Goal: Navigation & Orientation: Go to known website

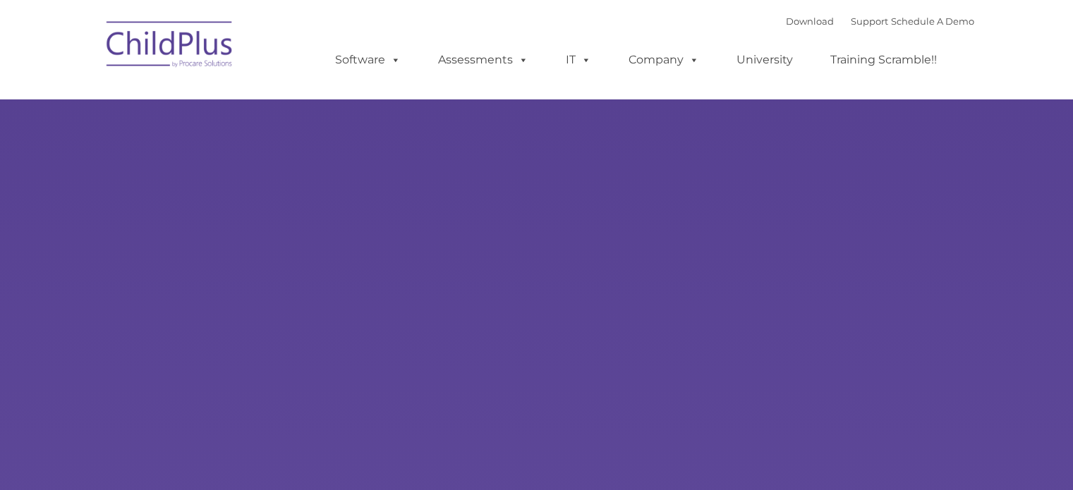
select select "MEDIUM"
type input ""
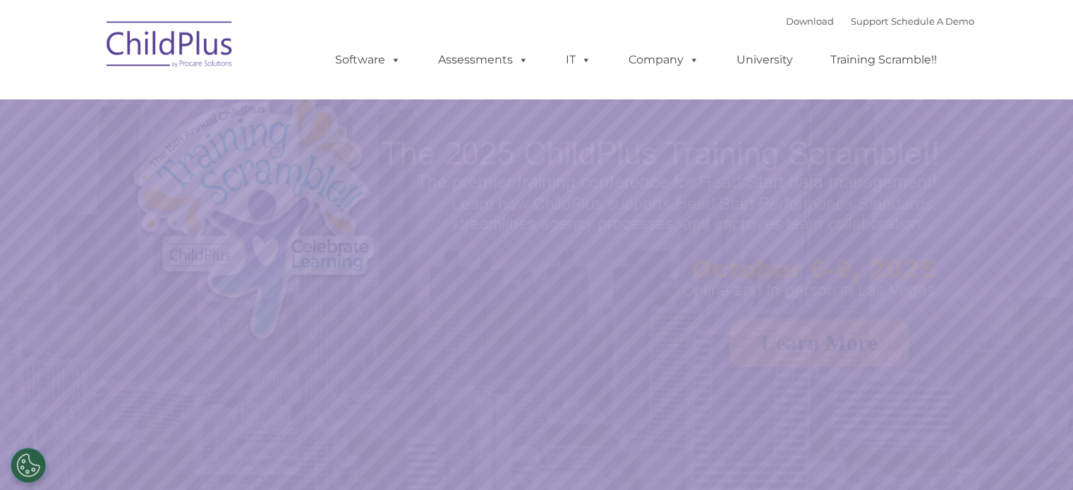
select select "MEDIUM"
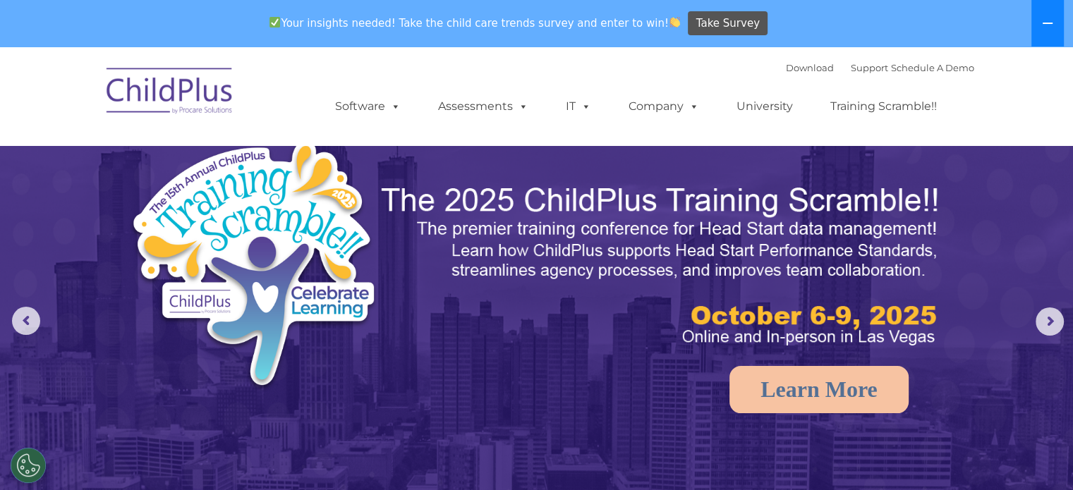
click at [1049, 21] on icon at bounding box center [1047, 23] width 11 height 11
